Goal: Transaction & Acquisition: Purchase product/service

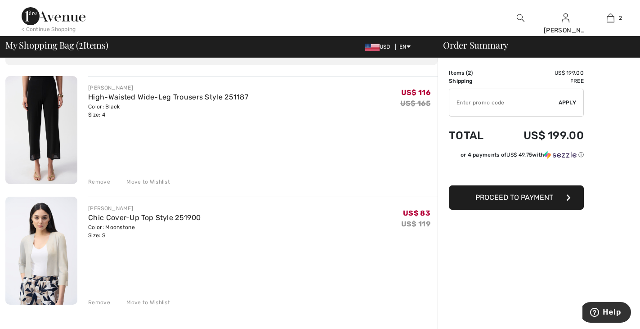
scroll to position [55, 0]
click at [142, 220] on link "Chic Cover-Up Top Style 251900" at bounding box center [144, 218] width 112 height 9
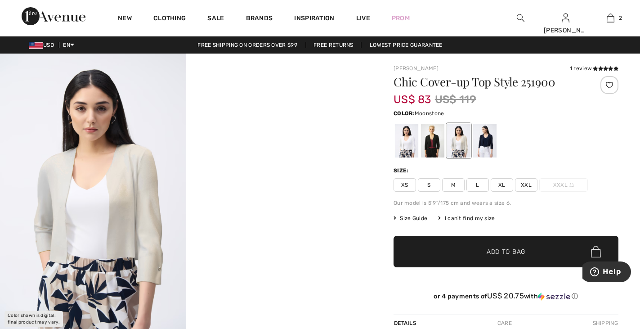
click at [406, 145] on div at bounding box center [406, 141] width 23 height 34
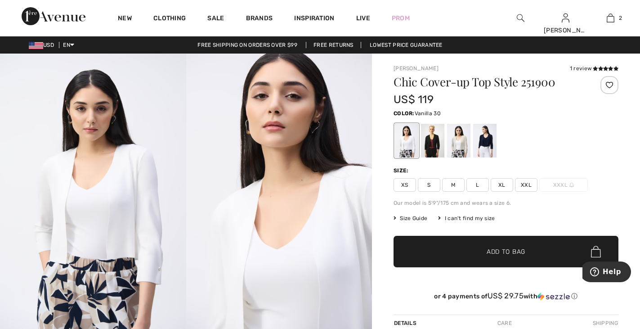
click at [429, 186] on span "S" at bounding box center [429, 184] width 22 height 13
click at [462, 144] on div at bounding box center [458, 141] width 23 height 34
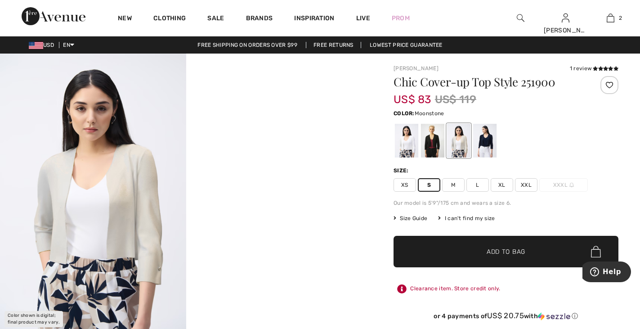
click at [487, 143] on div at bounding box center [484, 141] width 23 height 34
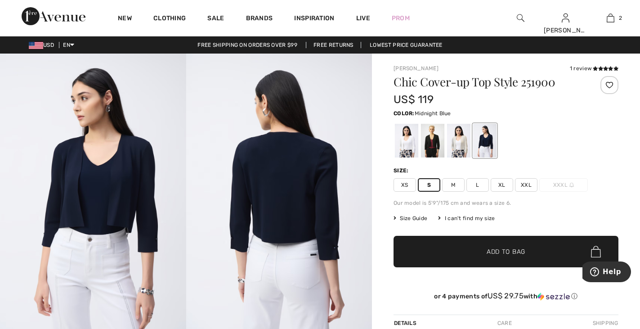
click at [430, 142] on div at bounding box center [432, 141] width 23 height 34
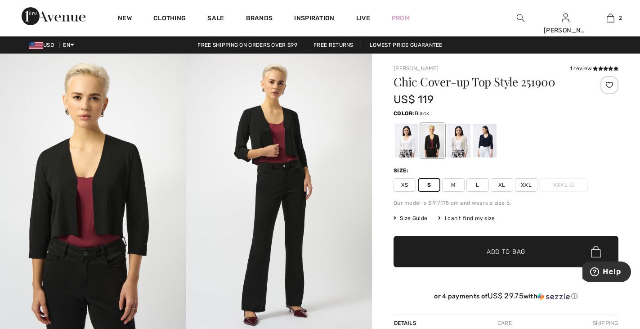
click at [405, 146] on div at bounding box center [406, 141] width 23 height 34
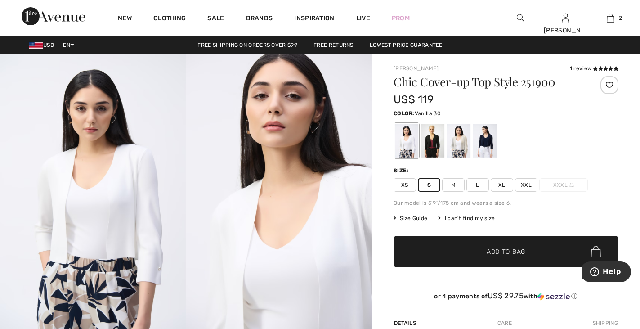
click at [501, 252] on span "Add to Bag" at bounding box center [505, 251] width 39 height 9
click at [612, 18] on img at bounding box center [610, 18] width 8 height 11
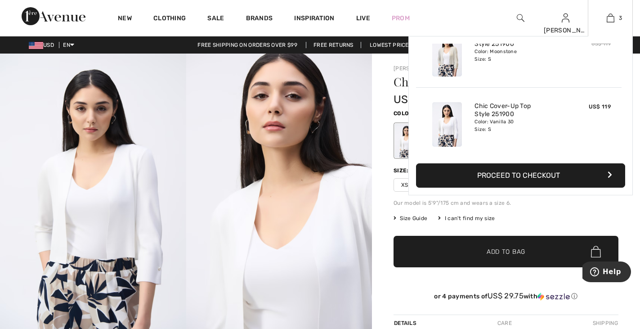
click at [544, 176] on button "Proceed to Checkout" at bounding box center [520, 175] width 209 height 24
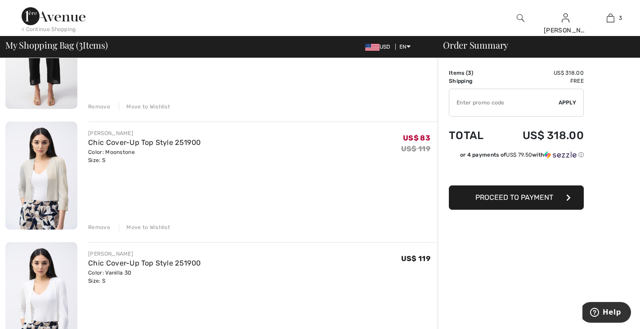
scroll to position [132, 0]
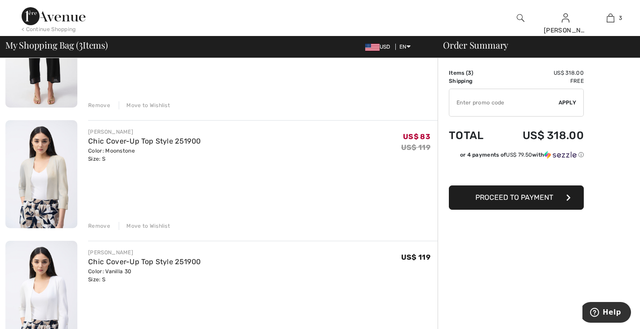
click at [100, 226] on div "Remove" at bounding box center [99, 226] width 22 height 8
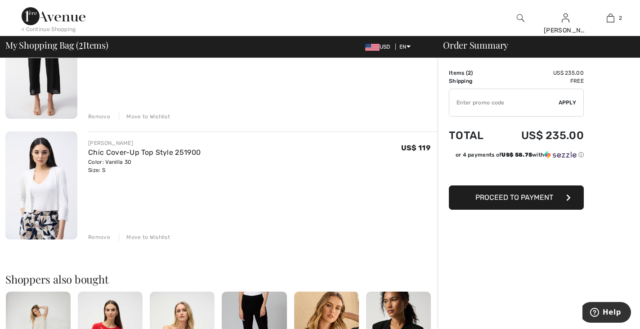
scroll to position [120, 0]
click at [506, 103] on input "TEXT" at bounding box center [503, 102] width 109 height 27
click at [519, 102] on input "TEXT" at bounding box center [503, 102] width 109 height 27
type input "NEW15"
click at [567, 102] on span "Apply" at bounding box center [567, 102] width 18 height 8
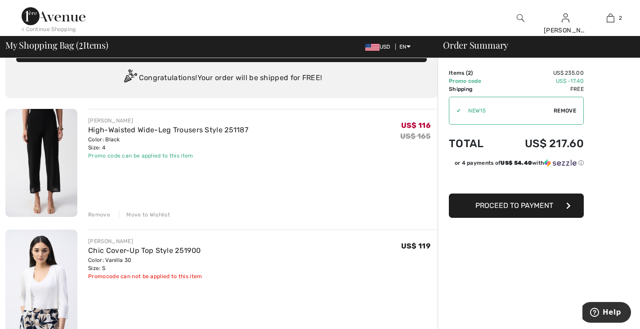
scroll to position [22, 0]
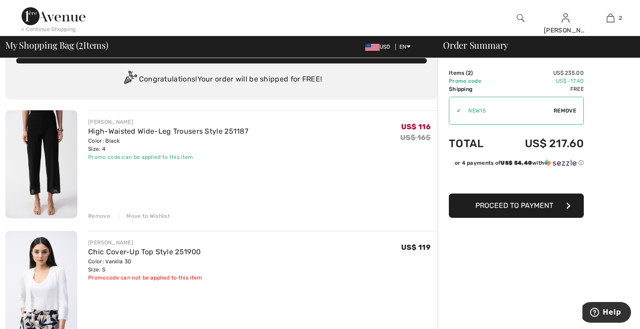
click at [563, 209] on button "Proceed to Payment" at bounding box center [516, 205] width 135 height 24
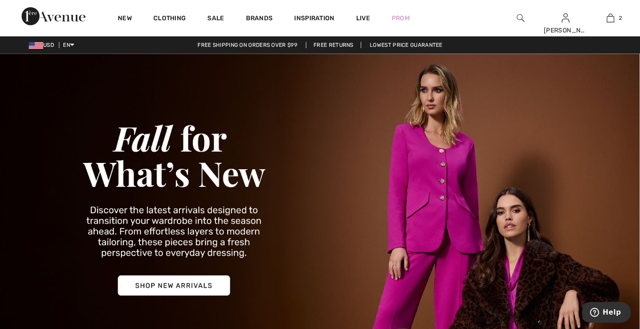
click at [520, 13] on img at bounding box center [520, 18] width 8 height 11
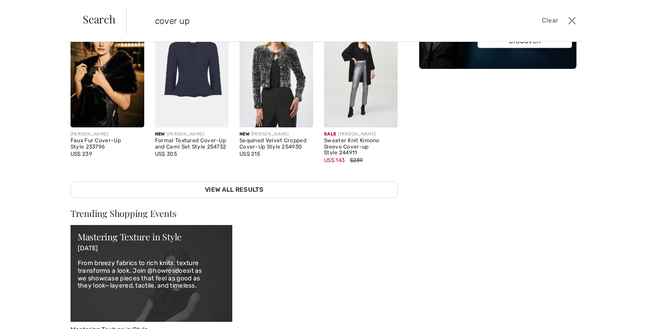
scroll to position [232, 0]
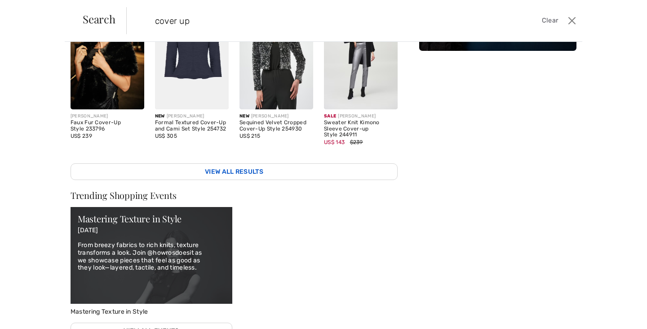
type input "cover up"
click at [290, 167] on link "View All Results" at bounding box center [234, 171] width 327 height 17
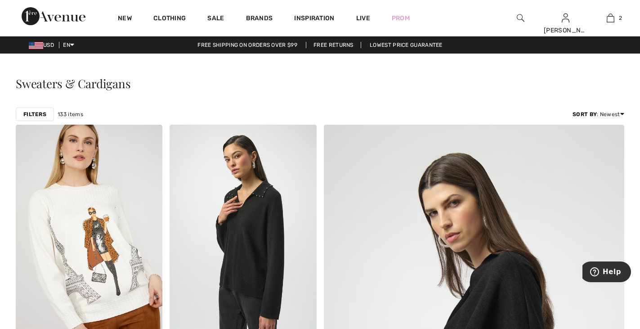
click at [520, 16] on img at bounding box center [520, 18] width 8 height 11
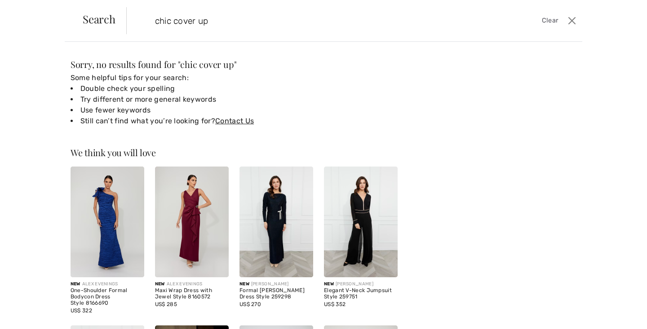
click at [199, 22] on input "chic cover up" at bounding box center [304, 20] width 313 height 27
click at [266, 16] on input "chic cover-up" at bounding box center [304, 20] width 313 height 27
type input "chic cover-up top"
click at [545, 12] on form "chic cover-up top Clear" at bounding box center [345, 20] width 439 height 27
click at [548, 17] on span "Clear" at bounding box center [550, 21] width 17 height 10
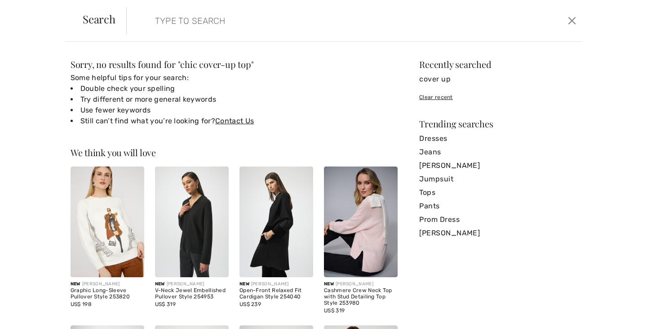
click at [291, 19] on input "search" at bounding box center [304, 20] width 313 height 27
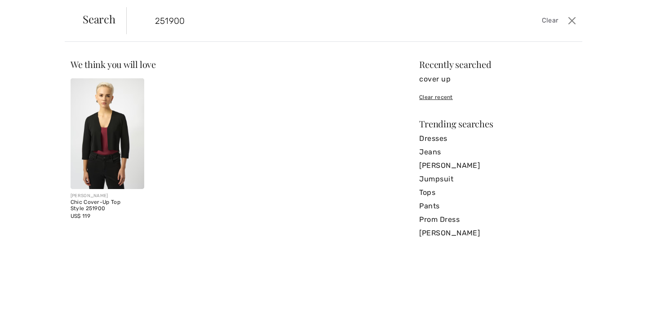
type input "251900"
click at [118, 135] on img at bounding box center [108, 133] width 74 height 111
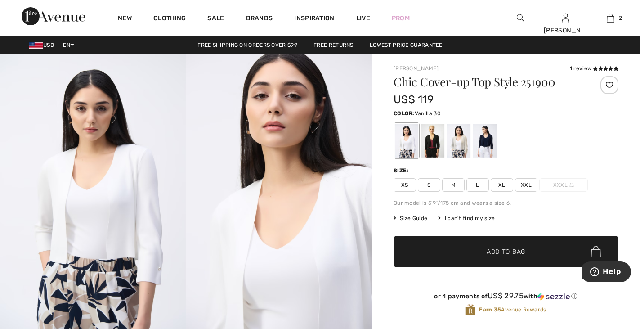
click at [489, 144] on div at bounding box center [484, 141] width 23 height 34
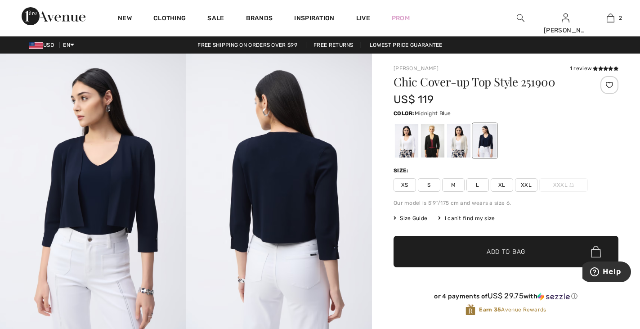
click at [435, 147] on div at bounding box center [432, 141] width 23 height 34
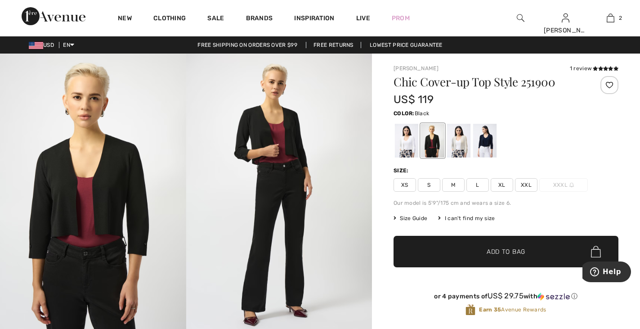
click at [462, 145] on div at bounding box center [458, 141] width 23 height 34
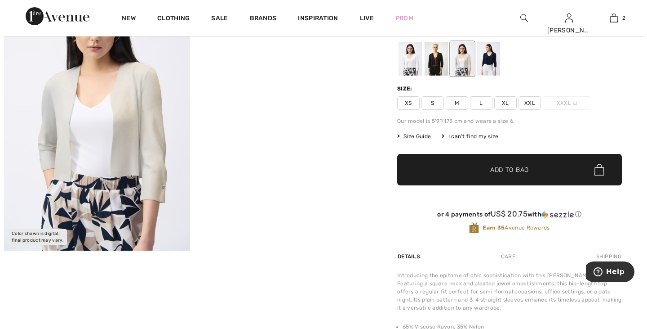
scroll to position [78, 0]
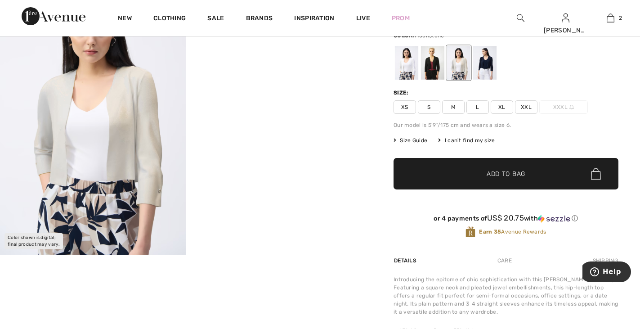
click at [117, 138] on img at bounding box center [93, 115] width 186 height 279
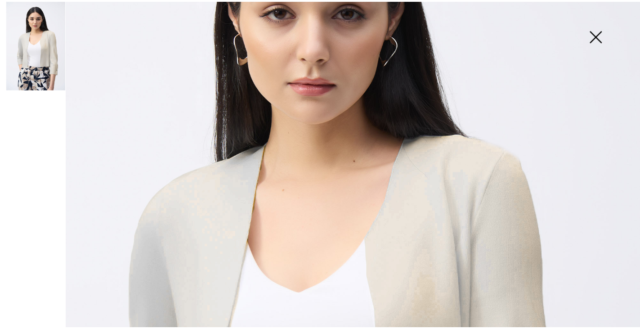
scroll to position [169, 0]
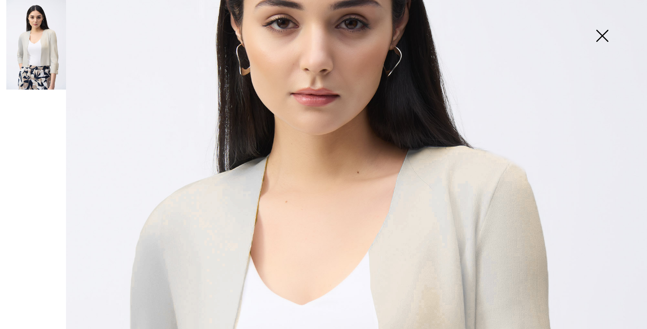
click at [603, 37] on img at bounding box center [602, 36] width 45 height 46
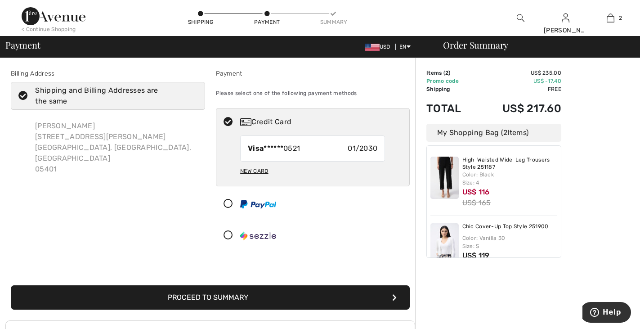
click at [381, 298] on button "Proceed to Summary" at bounding box center [210, 297] width 399 height 24
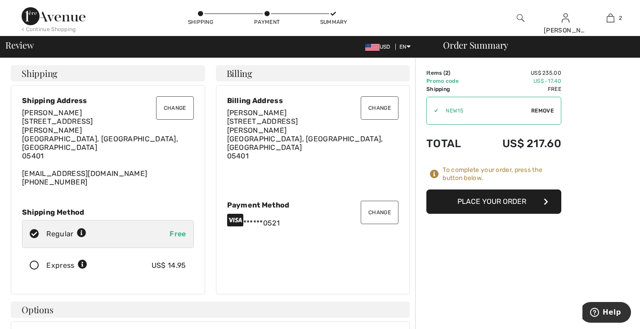
click at [534, 201] on button "Place Your Order" at bounding box center [493, 201] width 135 height 24
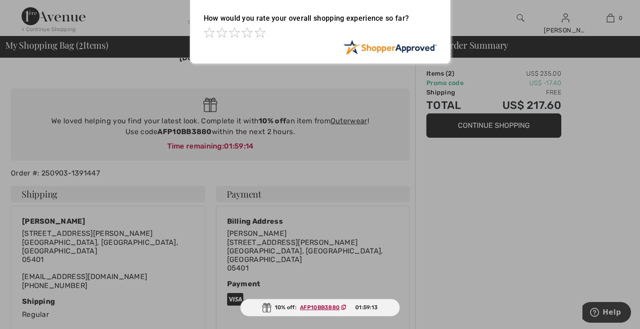
scroll to position [46, 0]
click at [246, 32] on span at bounding box center [246, 32] width 11 height 11
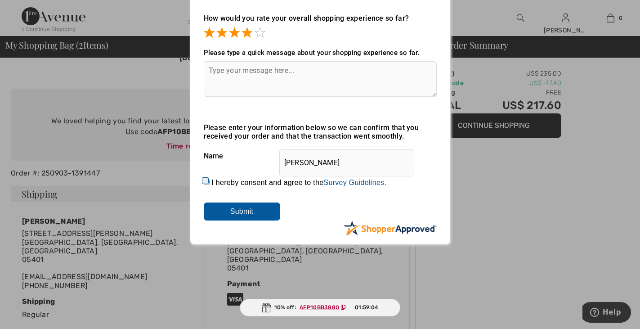
click at [320, 72] on textarea at bounding box center [320, 79] width 233 height 36
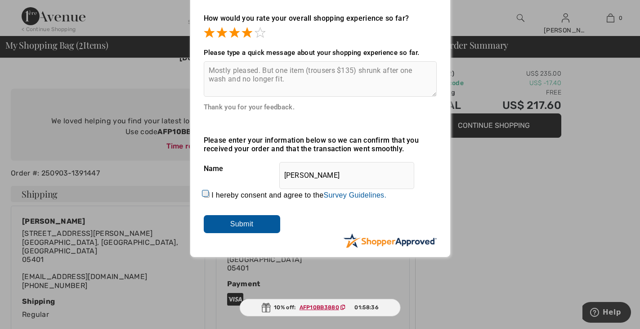
type textarea "Mostly pleased. But one item (trousers $135) shrunk after one wash and no longe…"
click at [204, 192] on input "I hereby consent and agree to the By submitting a review, you grant permission …" at bounding box center [207, 194] width 6 height 6
checkbox input "true"
click at [262, 227] on input "Submit" at bounding box center [242, 224] width 76 height 18
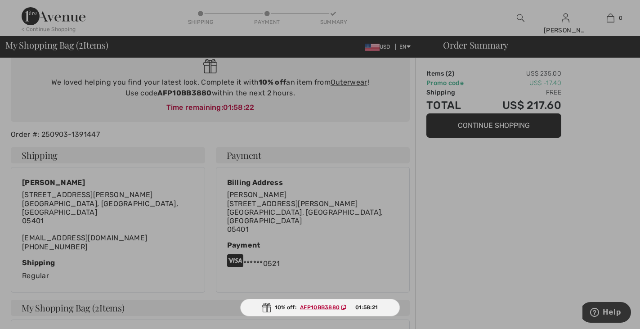
scroll to position [0, 0]
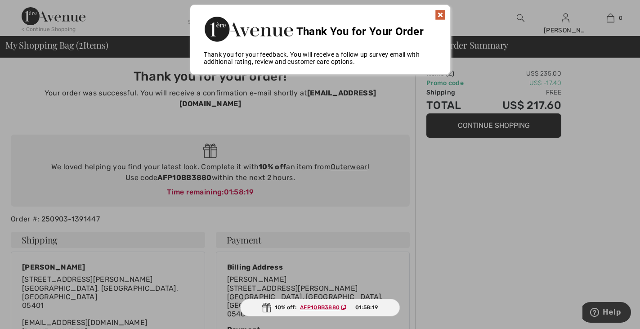
click at [441, 12] on img at bounding box center [440, 14] width 11 height 11
